Goal: Information Seeking & Learning: Stay updated

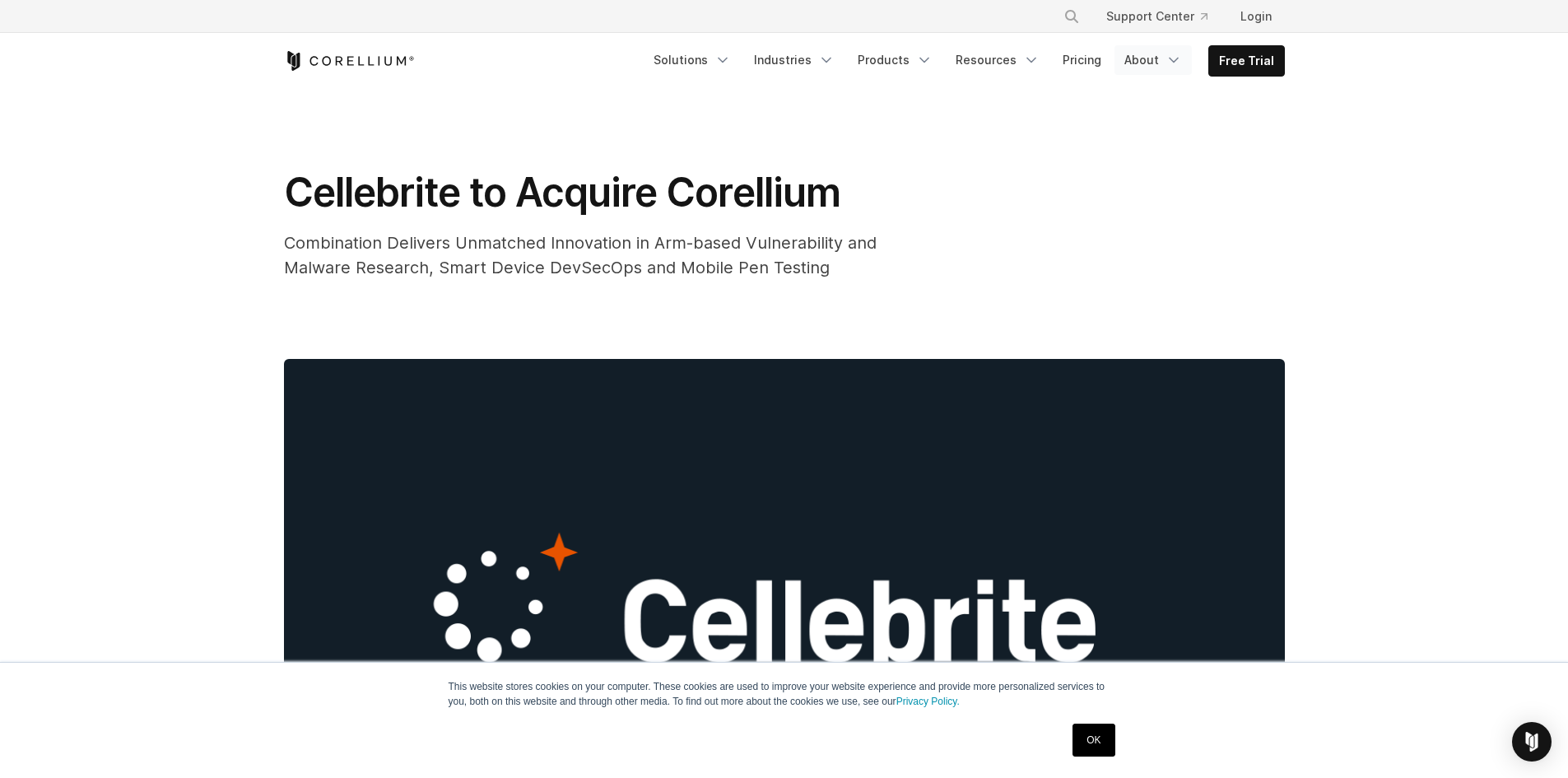
click at [1131, 54] on link "About" at bounding box center [1153, 60] width 77 height 30
click at [1004, 68] on link "Resources" at bounding box center [997, 60] width 104 height 30
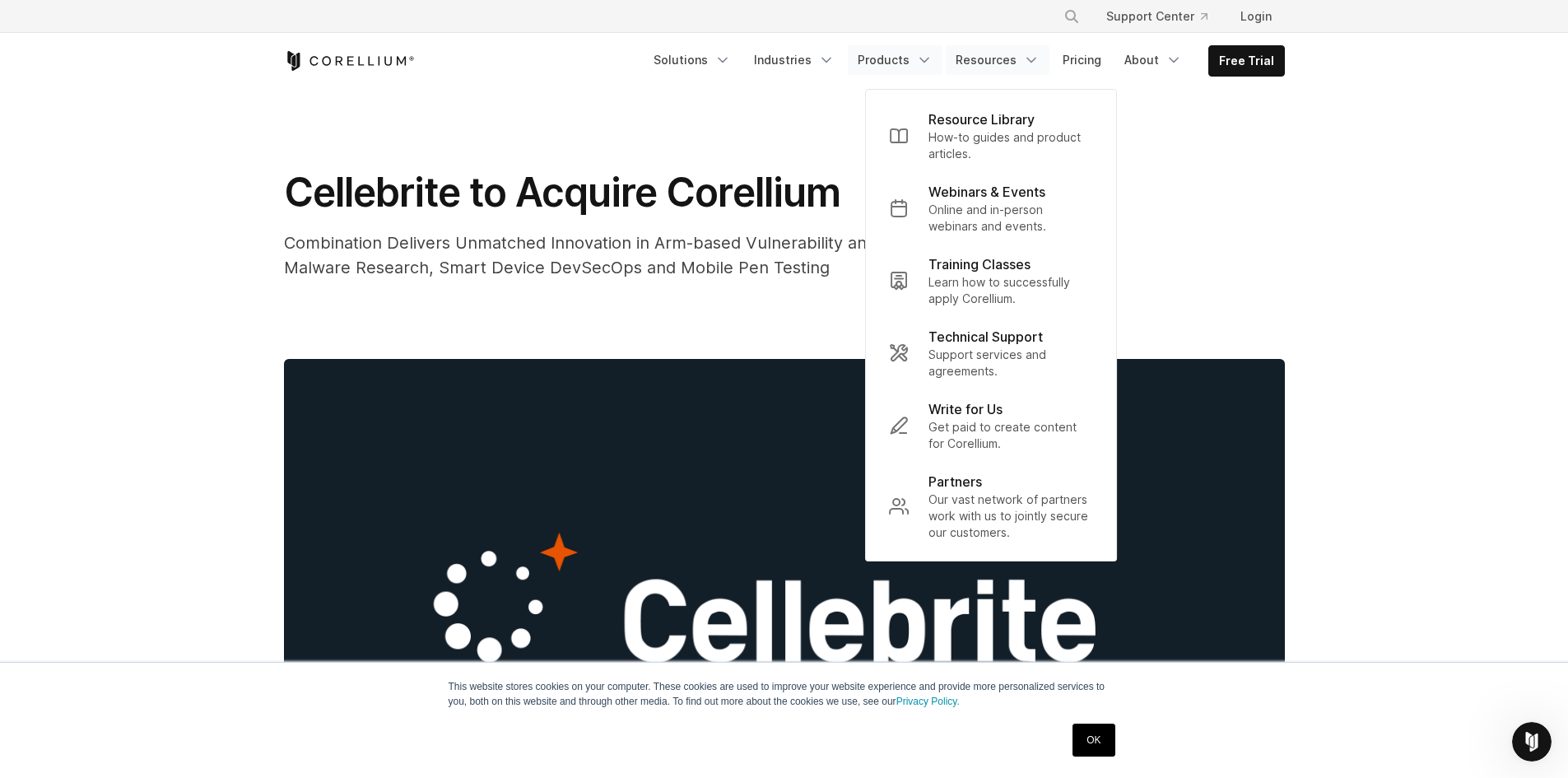
click at [905, 68] on link "Products" at bounding box center [895, 60] width 94 height 30
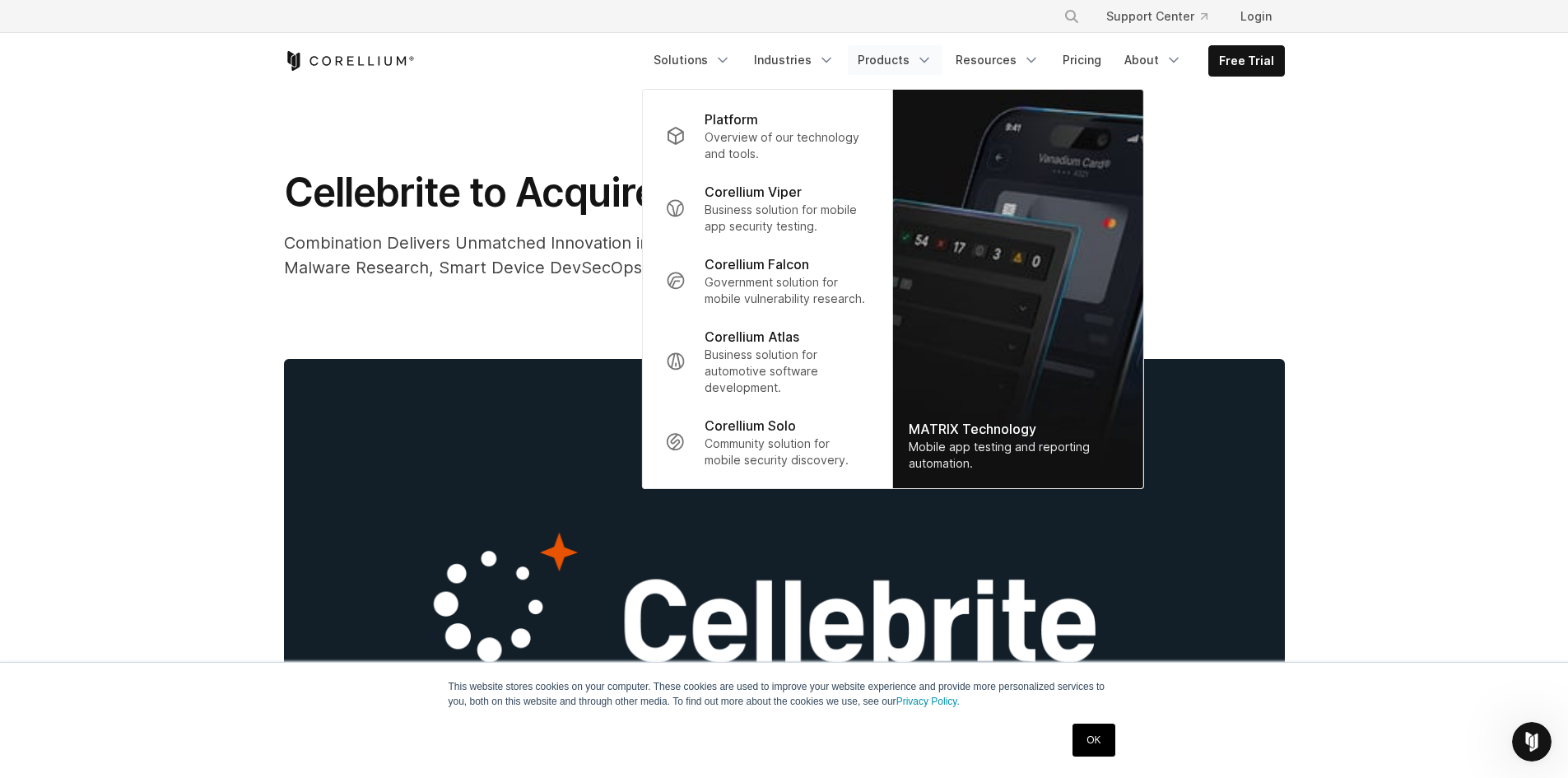
click at [818, 75] on ul "Solutions Mobile IoT" at bounding box center [964, 61] width 641 height 31
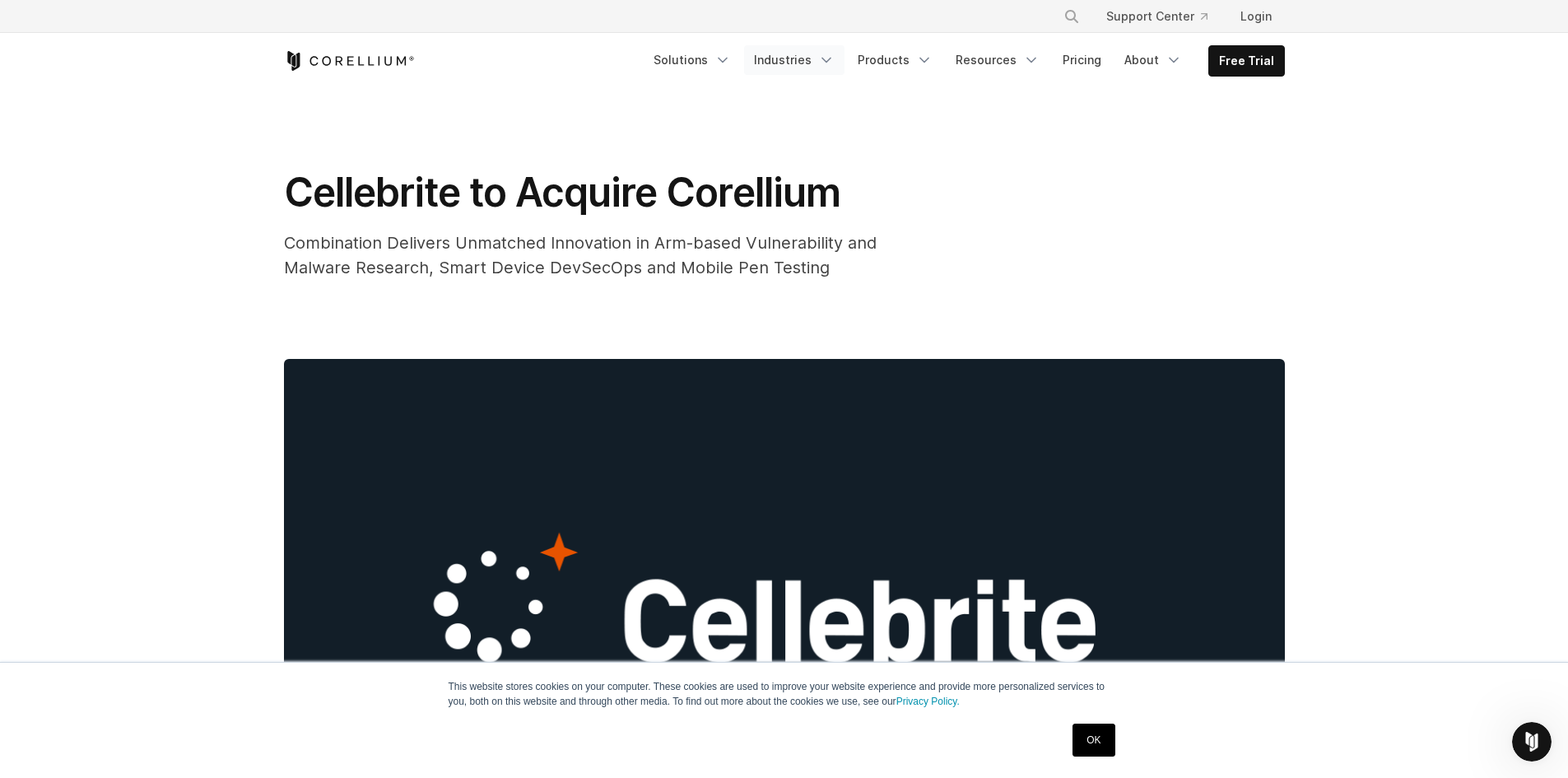
click at [817, 68] on link "Industries" at bounding box center [793, 60] width 100 height 30
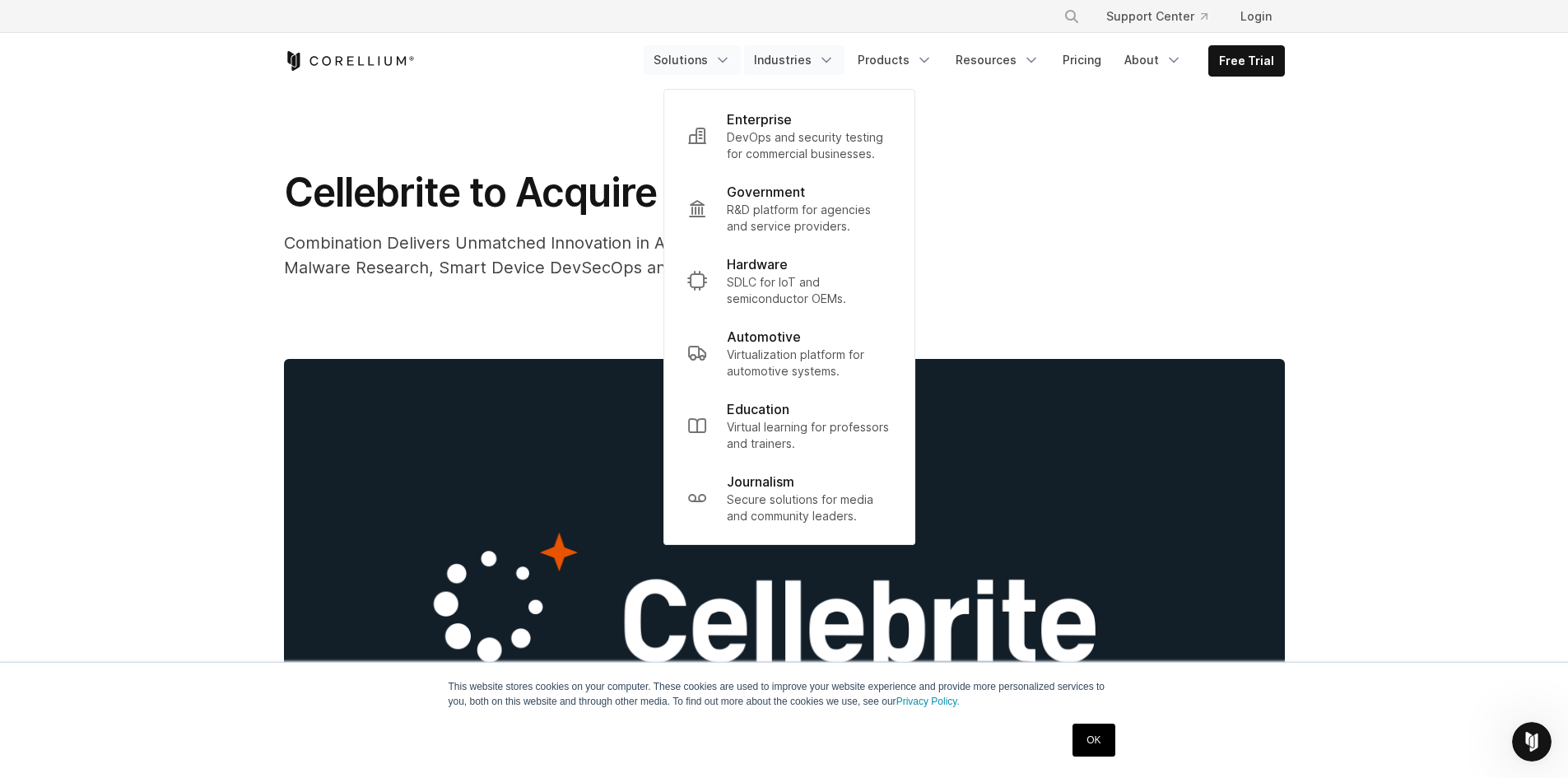
click at [737, 71] on link "Solutions" at bounding box center [692, 60] width 97 height 30
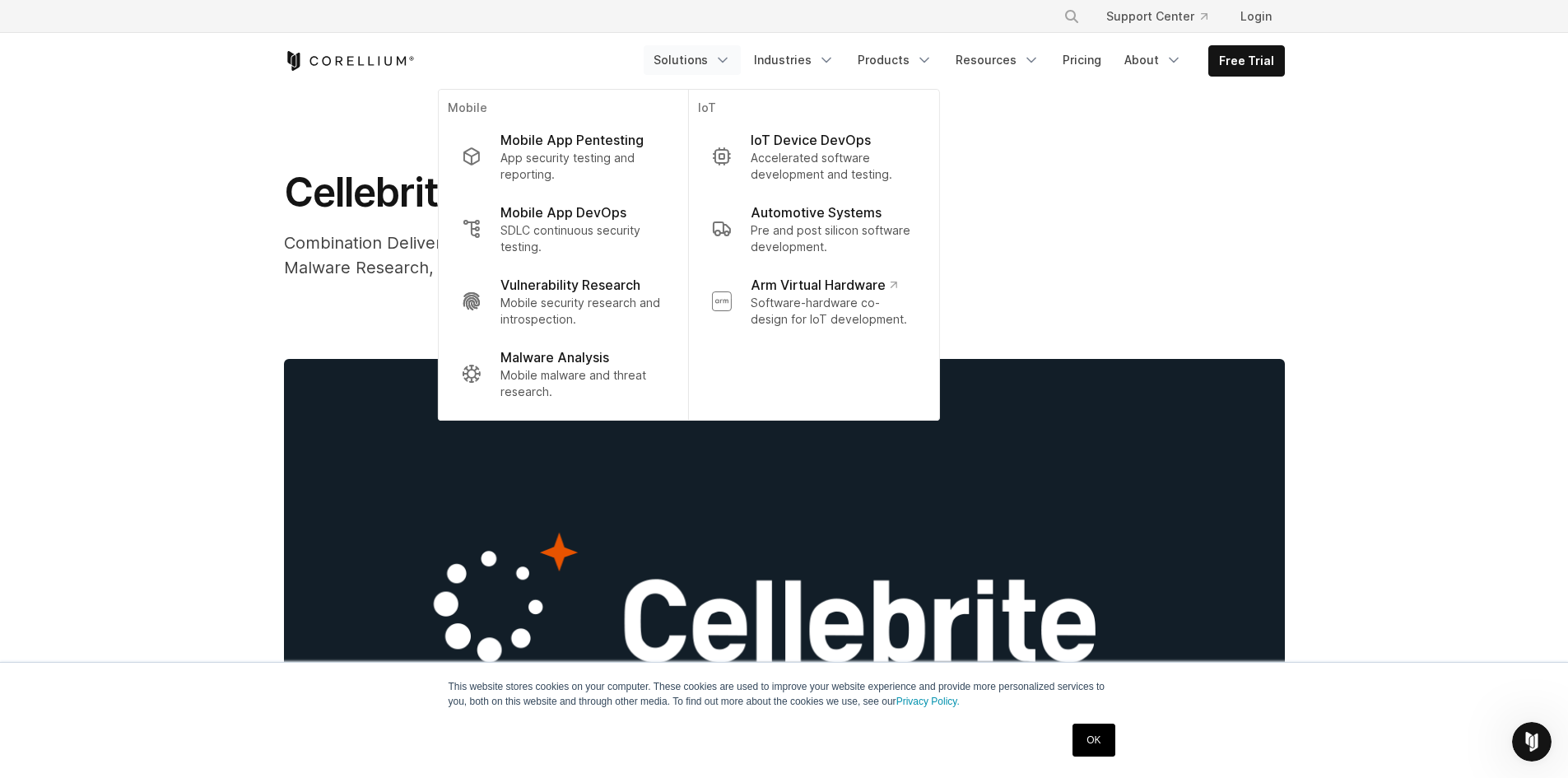
click at [1084, 179] on div "Cellebrite to Acquire Corellium Combination Delivers Unmatched Innovation in Ar…" at bounding box center [784, 224] width 1000 height 112
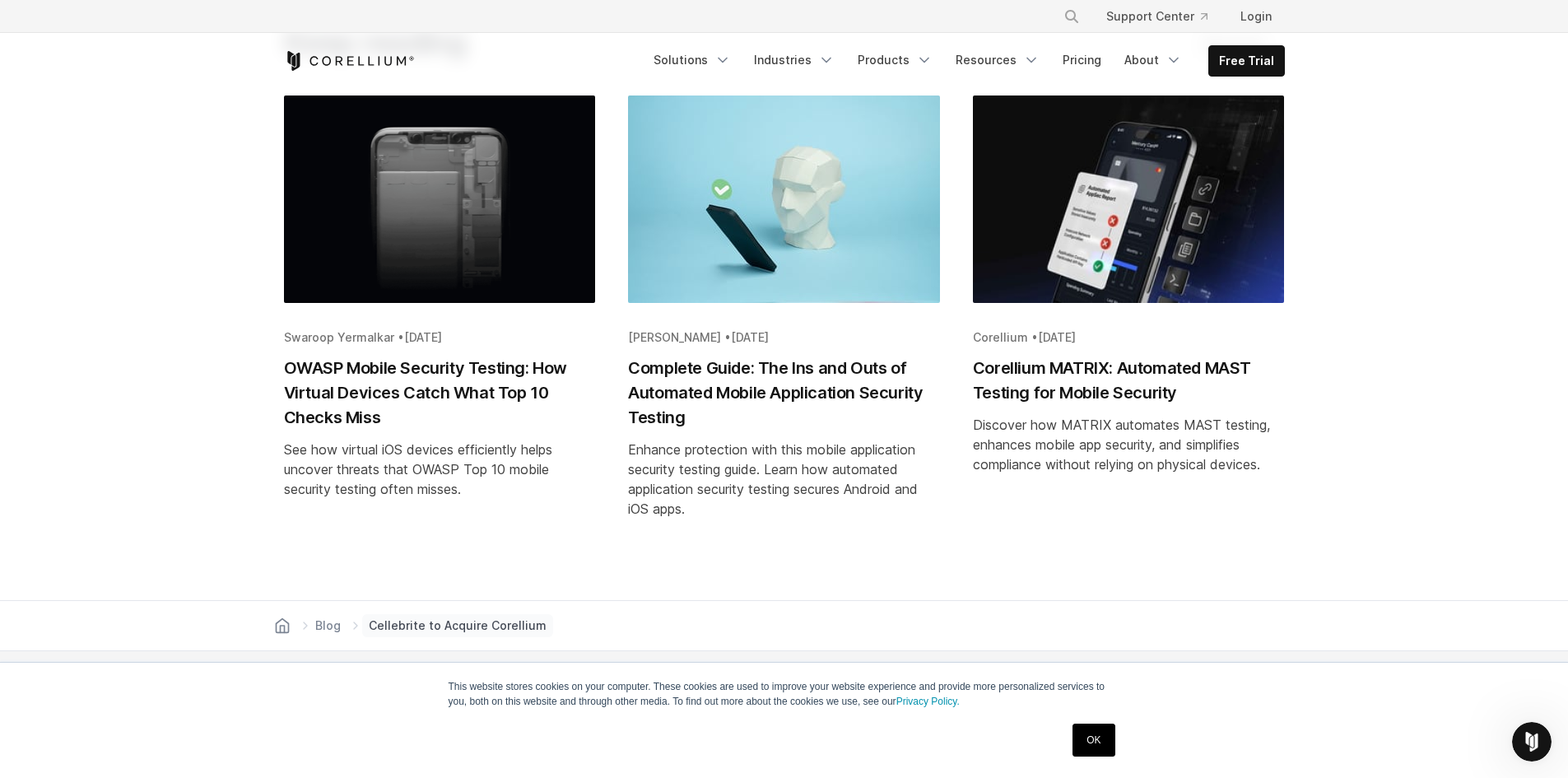
scroll to position [6091, 0]
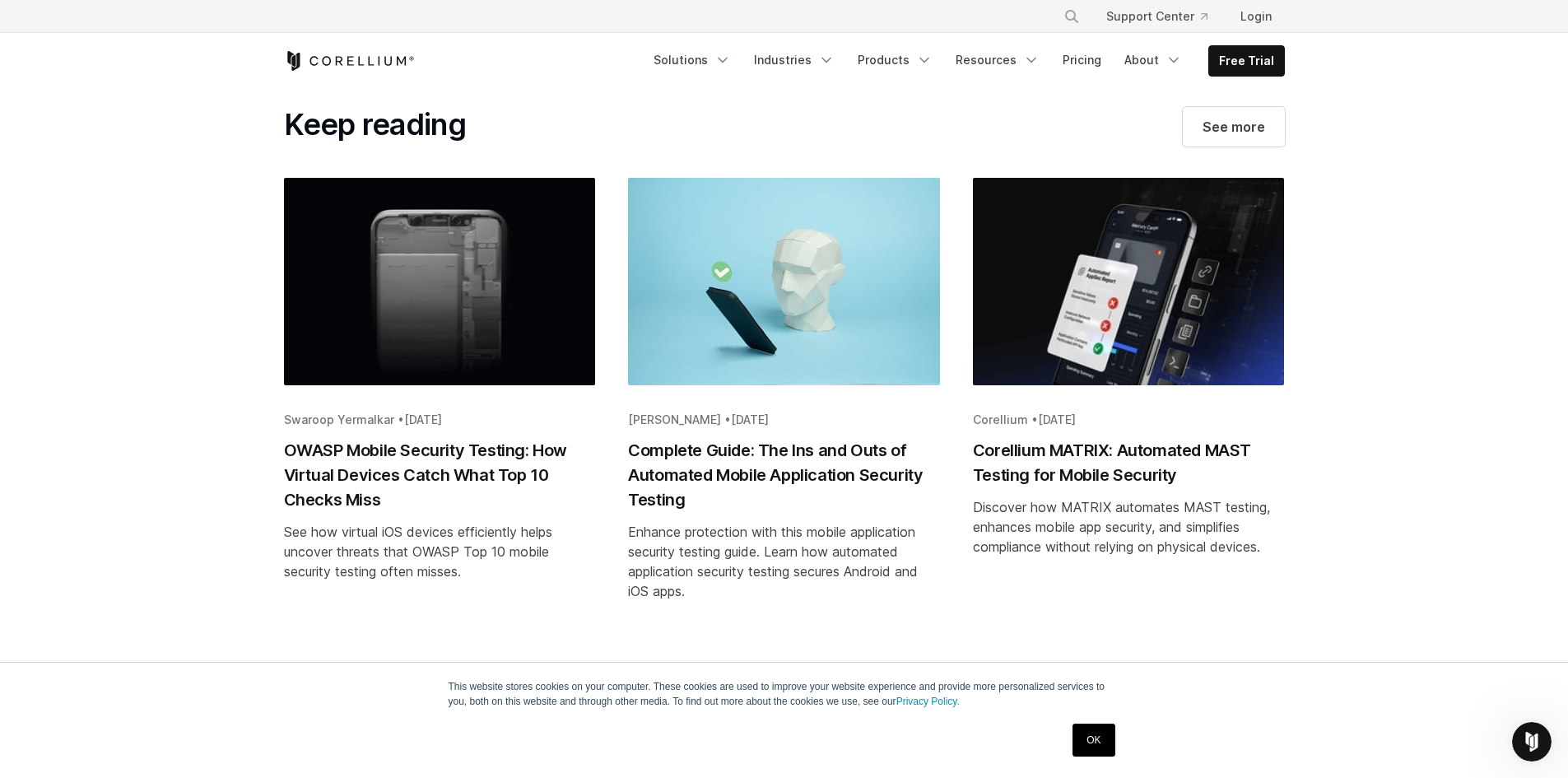
click at [342, 696] on link "Blog" at bounding box center [327, 708] width 32 height 23
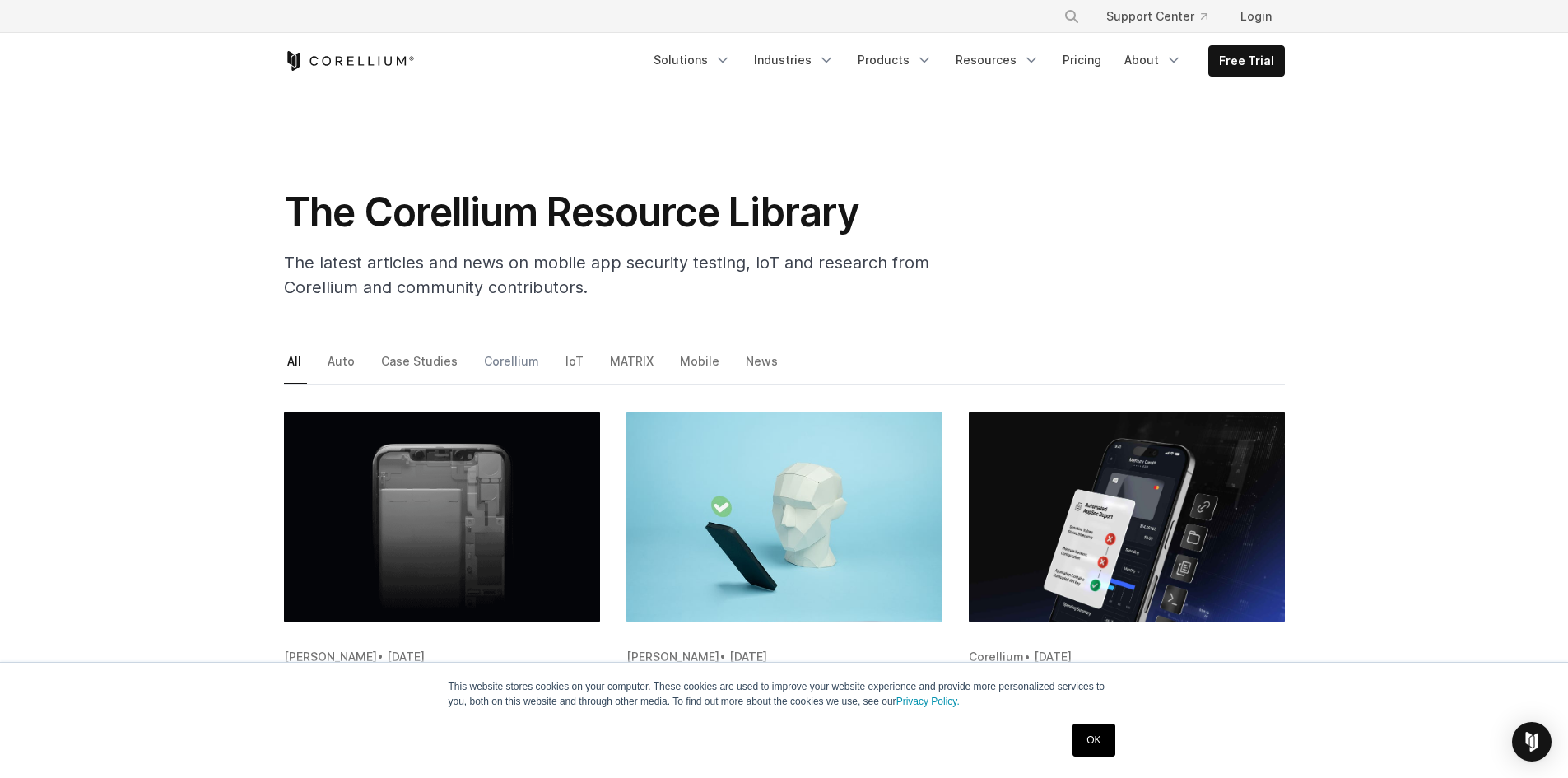
click at [485, 357] on link "Corellium" at bounding box center [513, 367] width 64 height 34
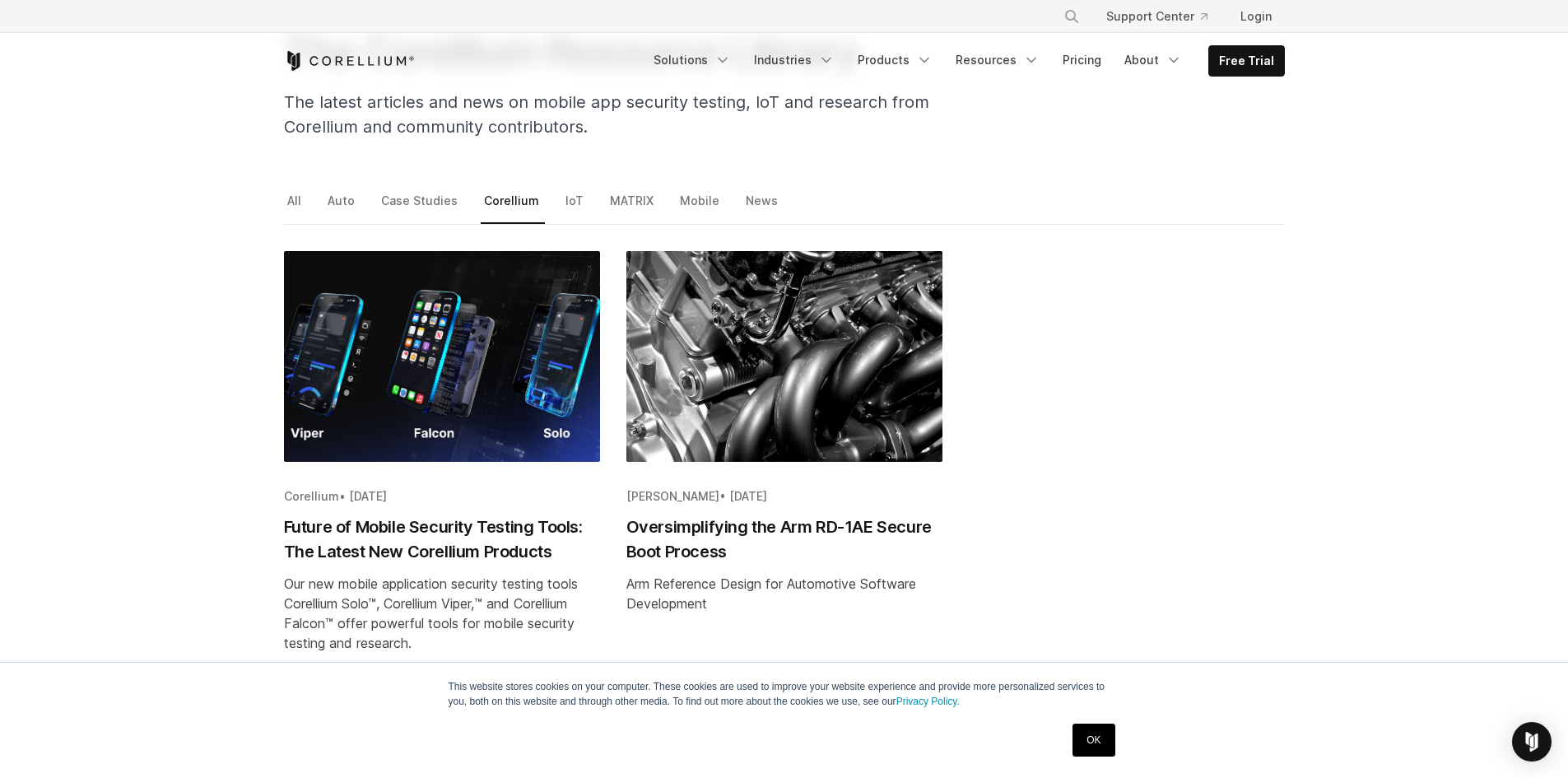
scroll to position [247, 0]
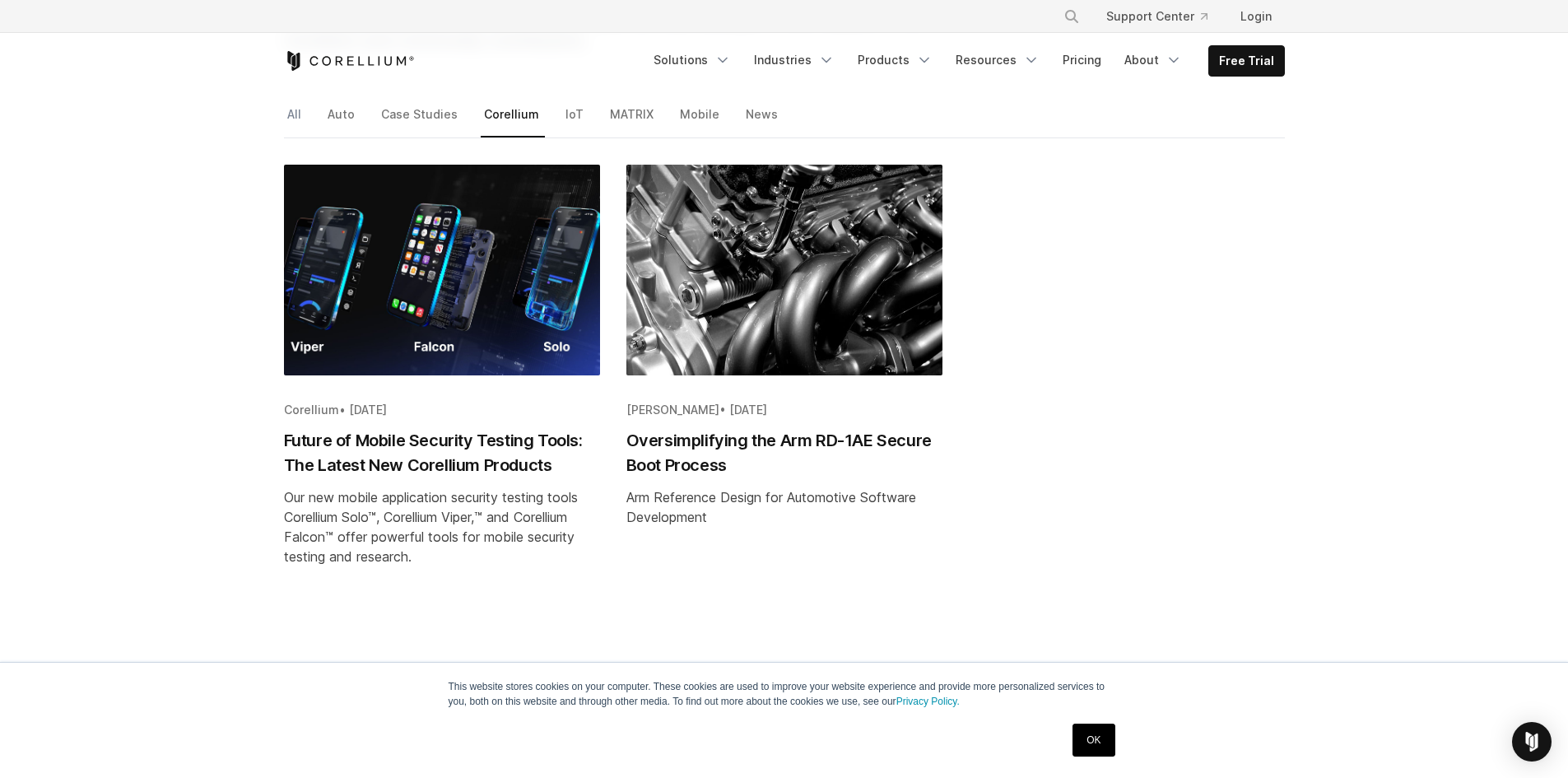
click at [299, 114] on link "All" at bounding box center [295, 120] width 23 height 34
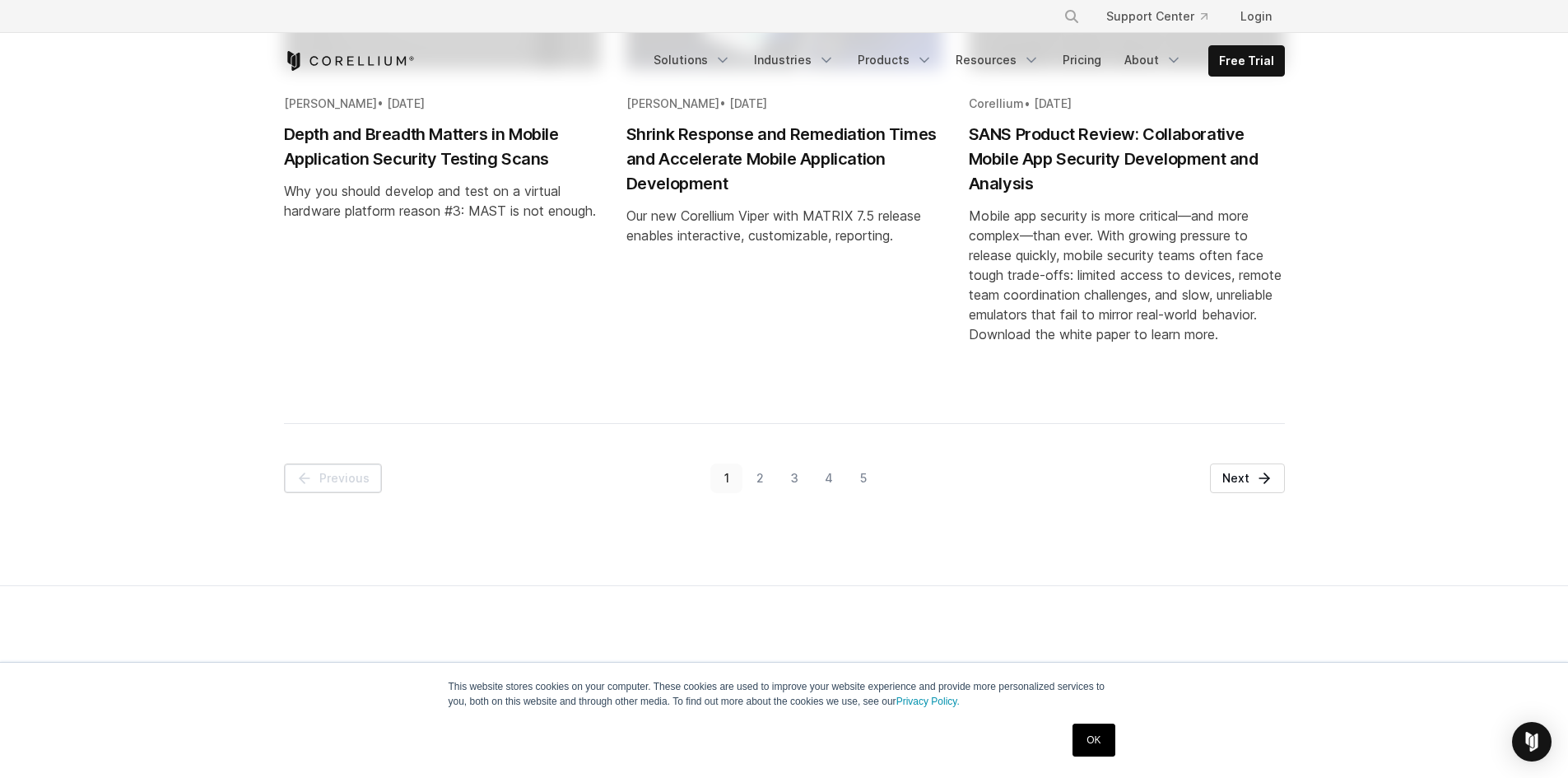
scroll to position [1975, 0]
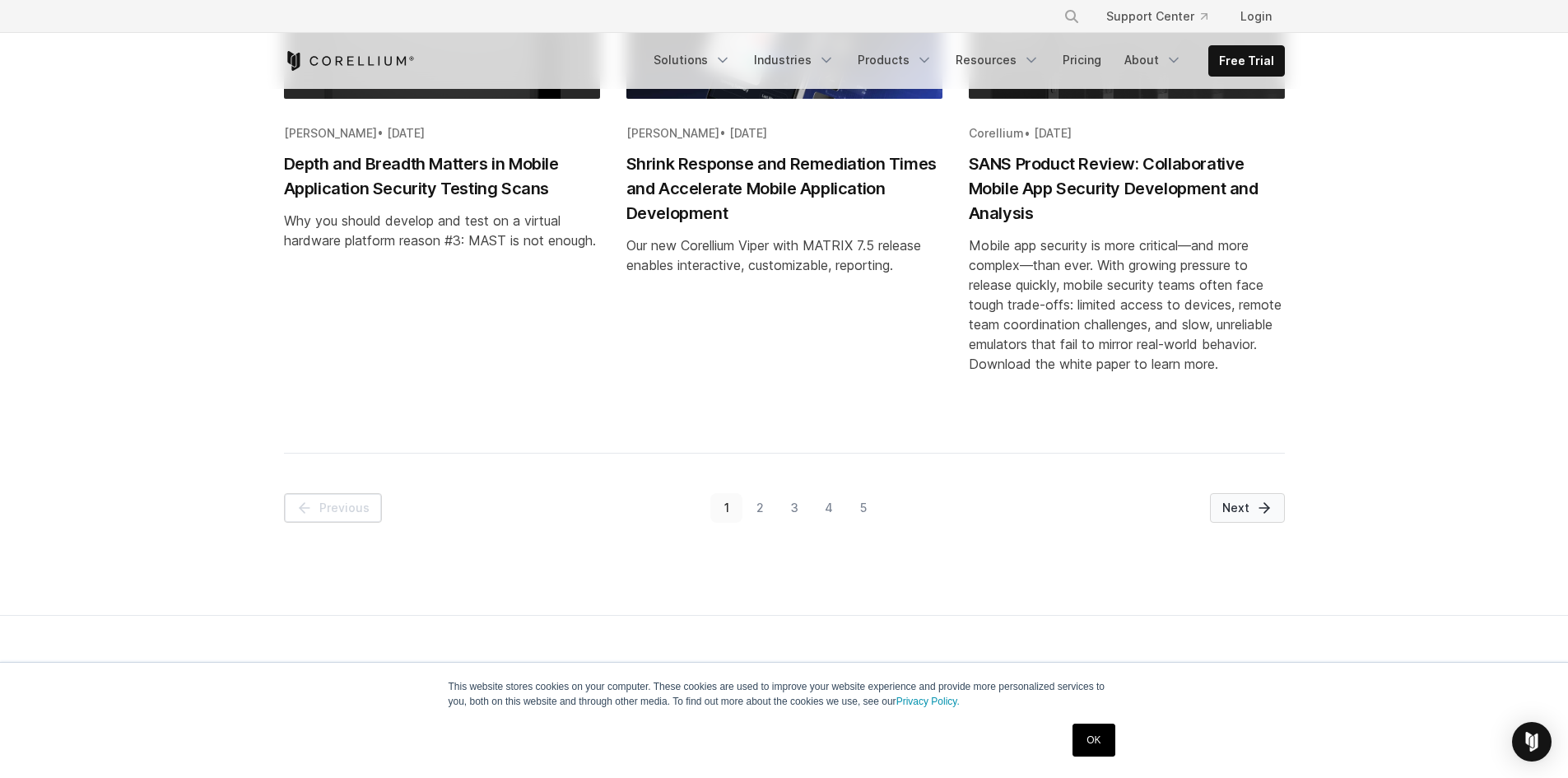
click at [1249, 510] on link "Next" at bounding box center [1247, 508] width 75 height 30
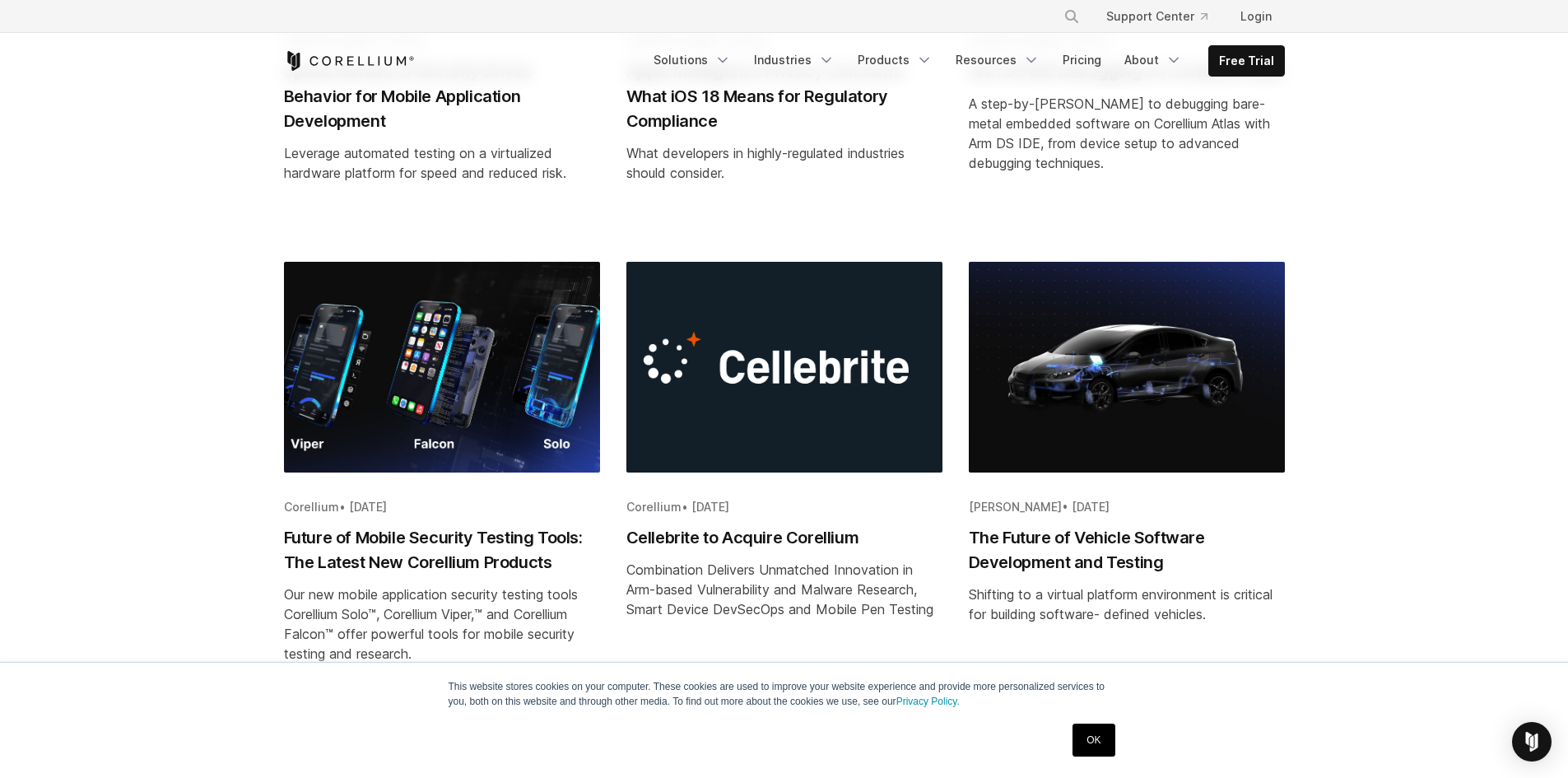
scroll to position [1729, 0]
